Goal: Complete application form: Complete application form

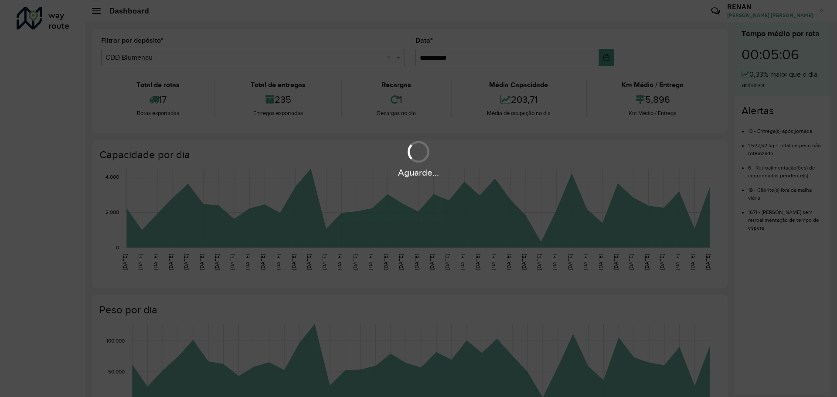
click at [49, 123] on div "Aguarde..." at bounding box center [418, 198] width 837 height 397
click at [59, 90] on div "Aguarde..." at bounding box center [418, 198] width 837 height 397
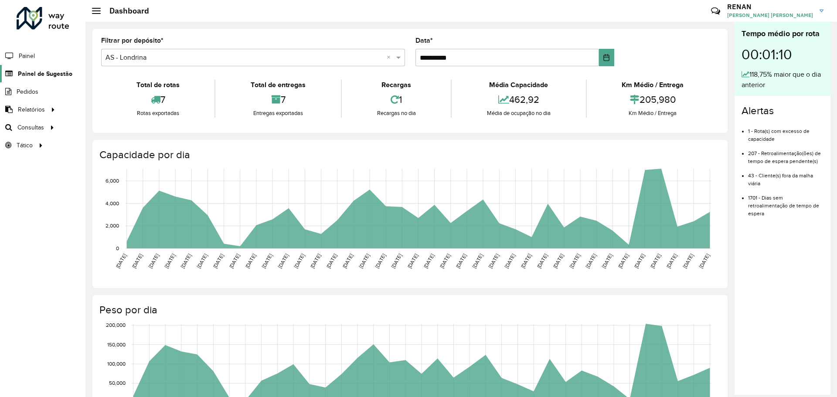
click at [41, 71] on span "Painel de Sugestão" at bounding box center [45, 73] width 55 height 9
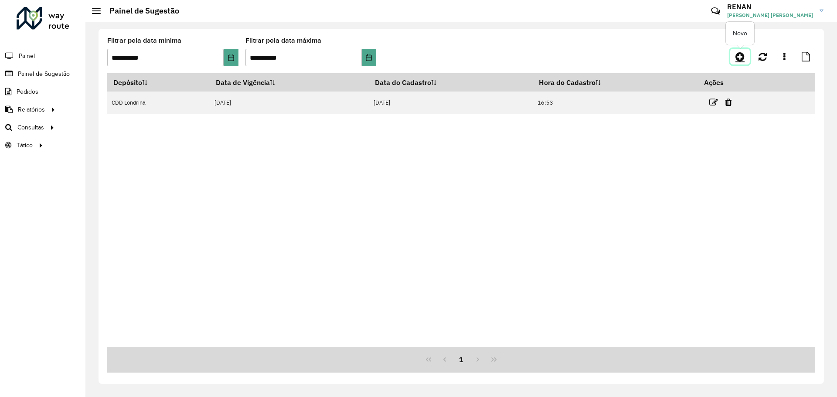
click at [743, 58] on icon at bounding box center [740, 56] width 9 height 10
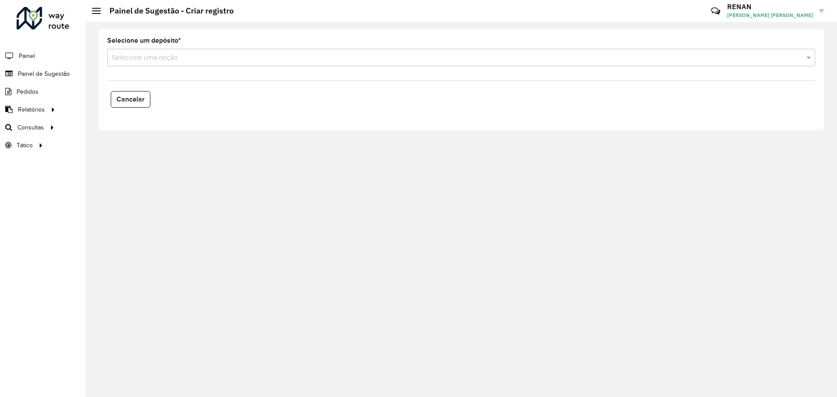
click at [158, 61] on input "text" at bounding box center [453, 58] width 682 height 10
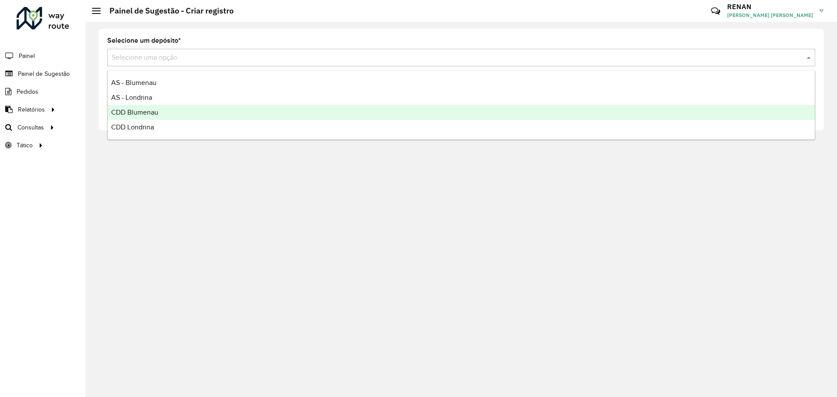
click at [150, 112] on span "CDD Blumenau" at bounding box center [134, 112] width 47 height 7
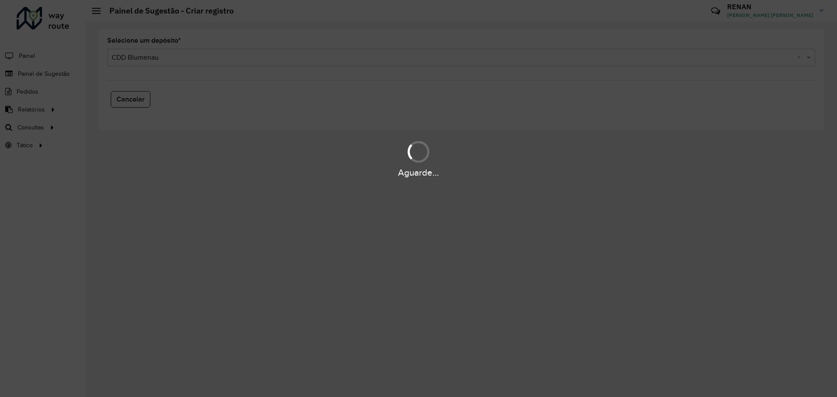
click at [745, 307] on div "Aguarde..." at bounding box center [418, 198] width 837 height 397
